Goal: Information Seeking & Learning: Learn about a topic

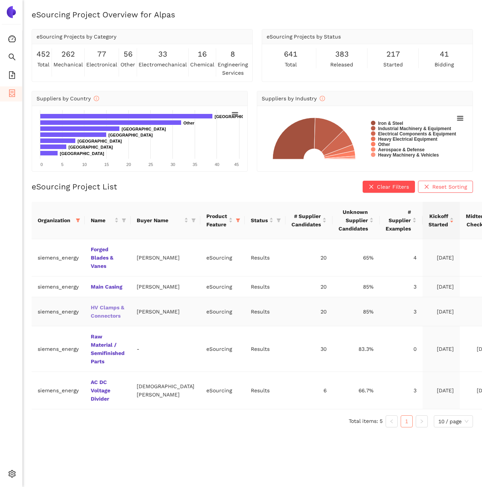
click at [0, 0] on link "HV Clamps & Connectors" at bounding box center [0, 0] width 0 height 0
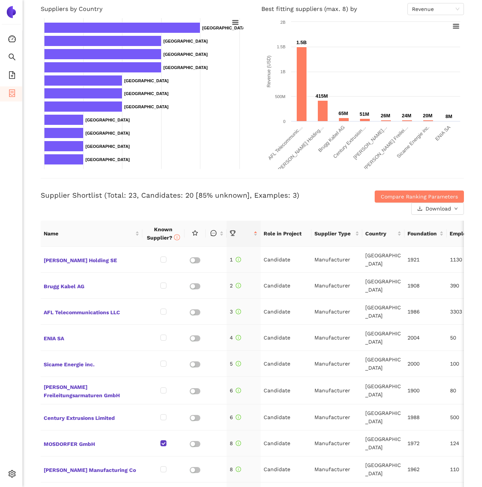
scroll to position [126, 0]
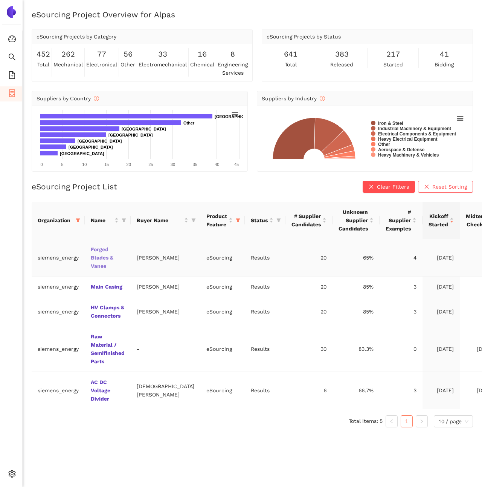
click at [0, 0] on link "Forged Blades & Vanes" at bounding box center [0, 0] width 0 height 0
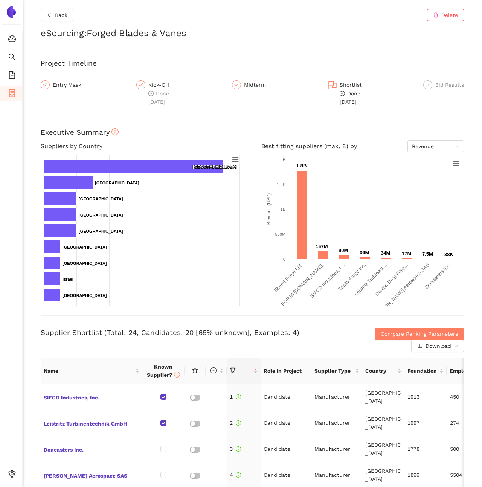
click at [109, 34] on h2 "eSourcing : Forged Blades & Vanes" at bounding box center [253, 33] width 424 height 13
drag, startPoint x: 109, startPoint y: 34, endPoint x: 180, endPoint y: 34, distance: 71.2
click at [181, 34] on h2 "eSourcing : Forged Blades & Vanes" at bounding box center [253, 33] width 424 height 13
copy h2 "Forged Blades & Vanes"
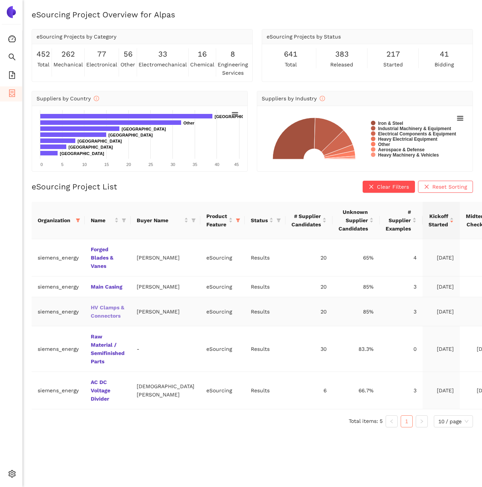
click at [0, 0] on link "HV Clamps & Connectors" at bounding box center [0, 0] width 0 height 0
drag, startPoint x: 132, startPoint y: 298, endPoint x: 87, endPoint y: 297, distance: 44.5
click at [87, 297] on tr "siemens_energy Main Casing [PERSON_NAME] eSourcing Results 20 85% 3 [DATE] - [D…" at bounding box center [287, 286] width 510 height 21
click at [89, 297] on td "Main Casing" at bounding box center [108, 286] width 46 height 21
drag, startPoint x: 89, startPoint y: 295, endPoint x: 128, endPoint y: 296, distance: 38.8
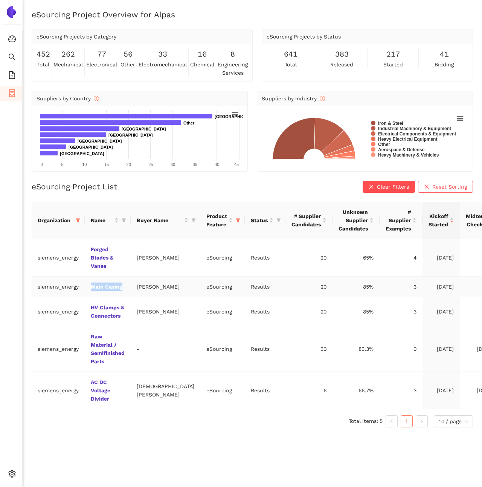
click at [129, 296] on td "Main Casing" at bounding box center [108, 286] width 46 height 21
copy link "Main Casing"
click at [0, 0] on link "Raw Material / Semifinished Parts" at bounding box center [0, 0] width 0 height 0
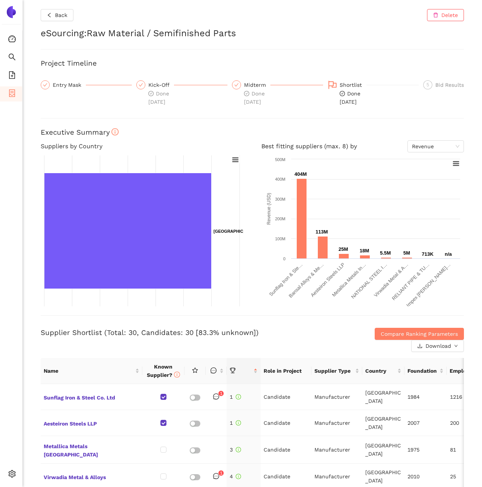
click at [92, 34] on h2 "eSourcing : Raw Material / Semifinished Parts" at bounding box center [253, 33] width 424 height 13
drag, startPoint x: 92, startPoint y: 34, endPoint x: 254, endPoint y: 34, distance: 162.8
click at [255, 34] on h2 "eSourcing : Raw Material / Semifinished Parts" at bounding box center [253, 33] width 424 height 13
copy h2 "Raw Material / Semifinished Parts"
click at [57, 21] on button "Back" at bounding box center [57, 15] width 33 height 12
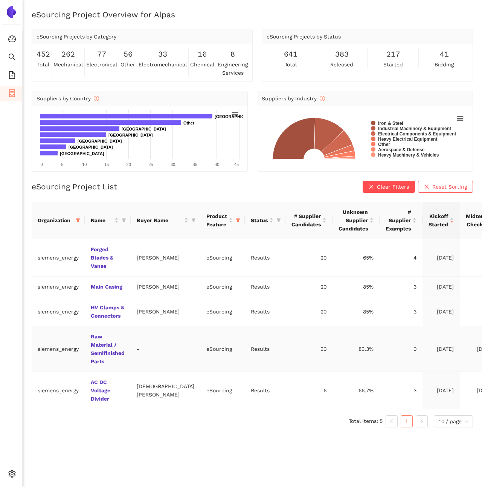
click at [108, 372] on td "Raw Material / Semifinished Parts" at bounding box center [108, 349] width 46 height 46
click at [0, 0] on link "Raw Material / Semifinished Parts" at bounding box center [0, 0] width 0 height 0
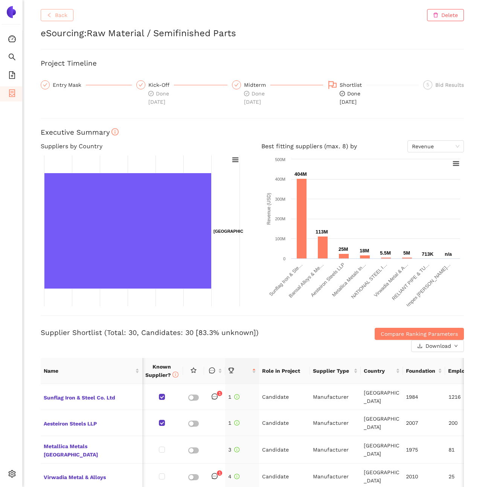
click at [45, 13] on button "Back" at bounding box center [57, 15] width 33 height 12
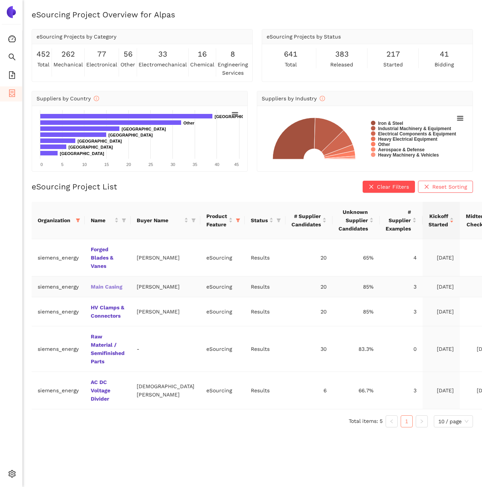
click at [0, 0] on link "Main Casing" at bounding box center [0, 0] width 0 height 0
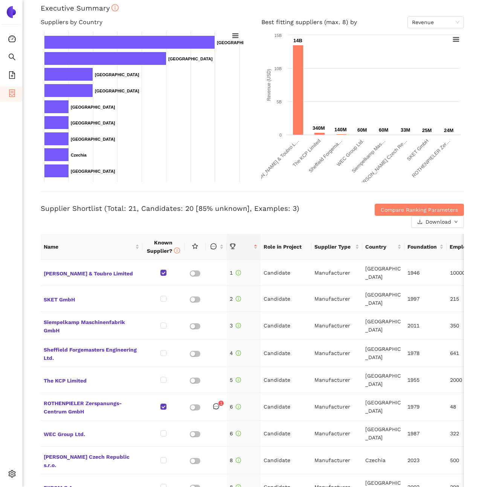
scroll to position [127, 0]
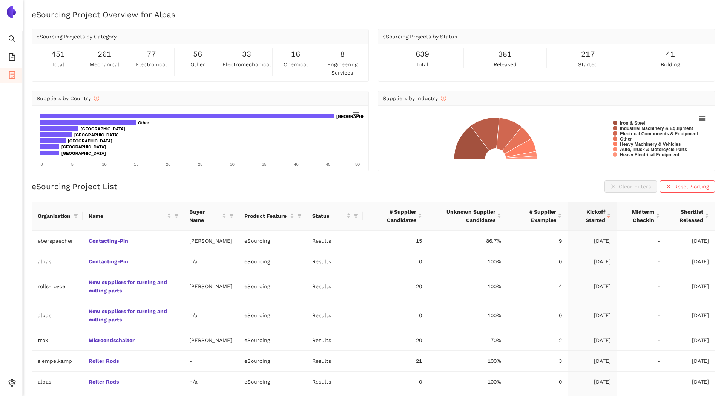
scroll to position [97, 0]
